Goal: Task Accomplishment & Management: Manage account settings

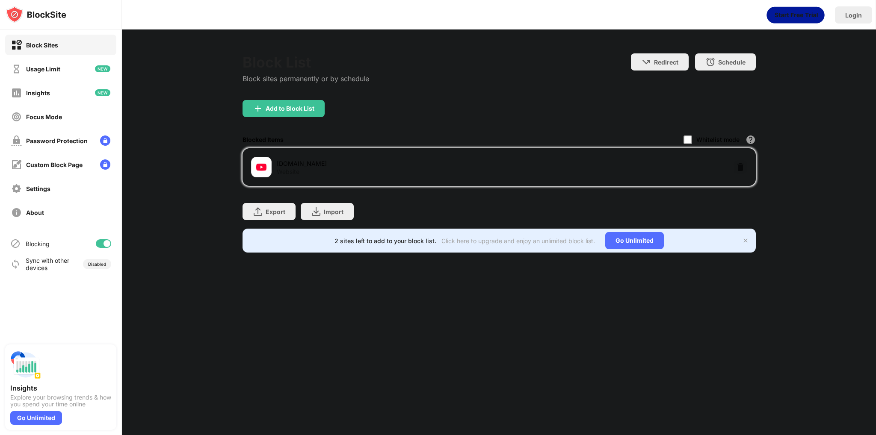
click at [723, 140] on div "Whitelist mode" at bounding box center [717, 139] width 43 height 7
click at [687, 140] on div at bounding box center [687, 140] width 9 height 9
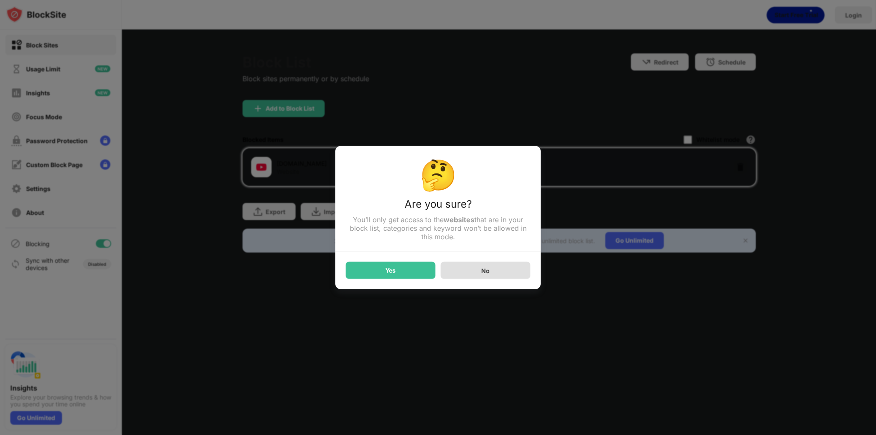
click at [482, 272] on div "No" at bounding box center [485, 270] width 9 height 7
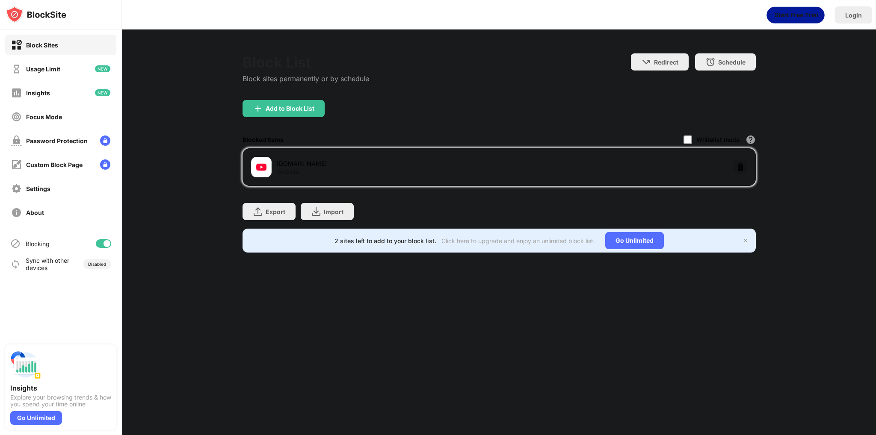
click at [742, 163] on img at bounding box center [740, 167] width 9 height 9
